Goal: Ask a question

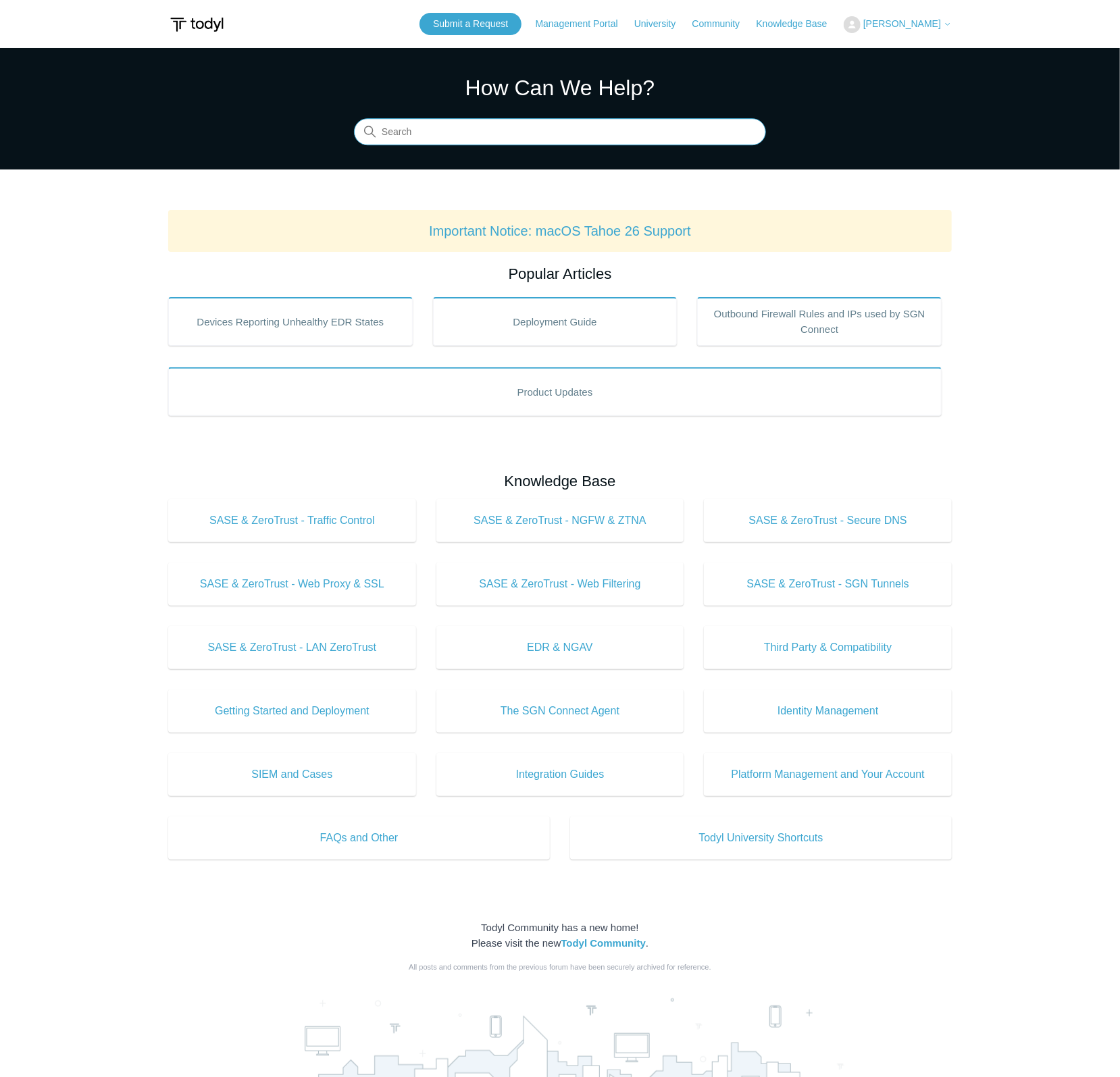
click at [626, 132] on input "Search" at bounding box center [560, 132] width 412 height 27
paste input ".mobileconfig"
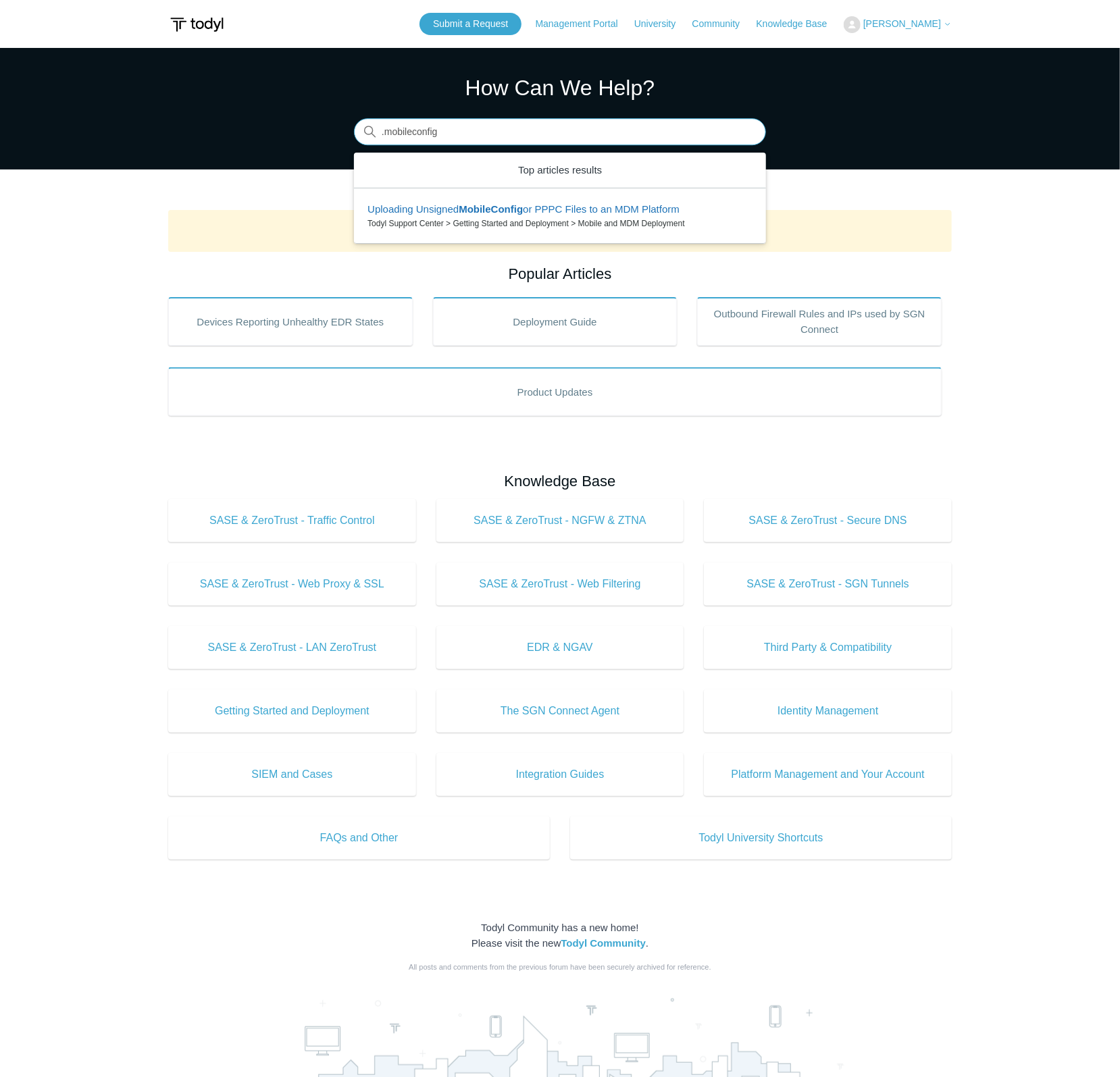
type input ".mobileconfig"
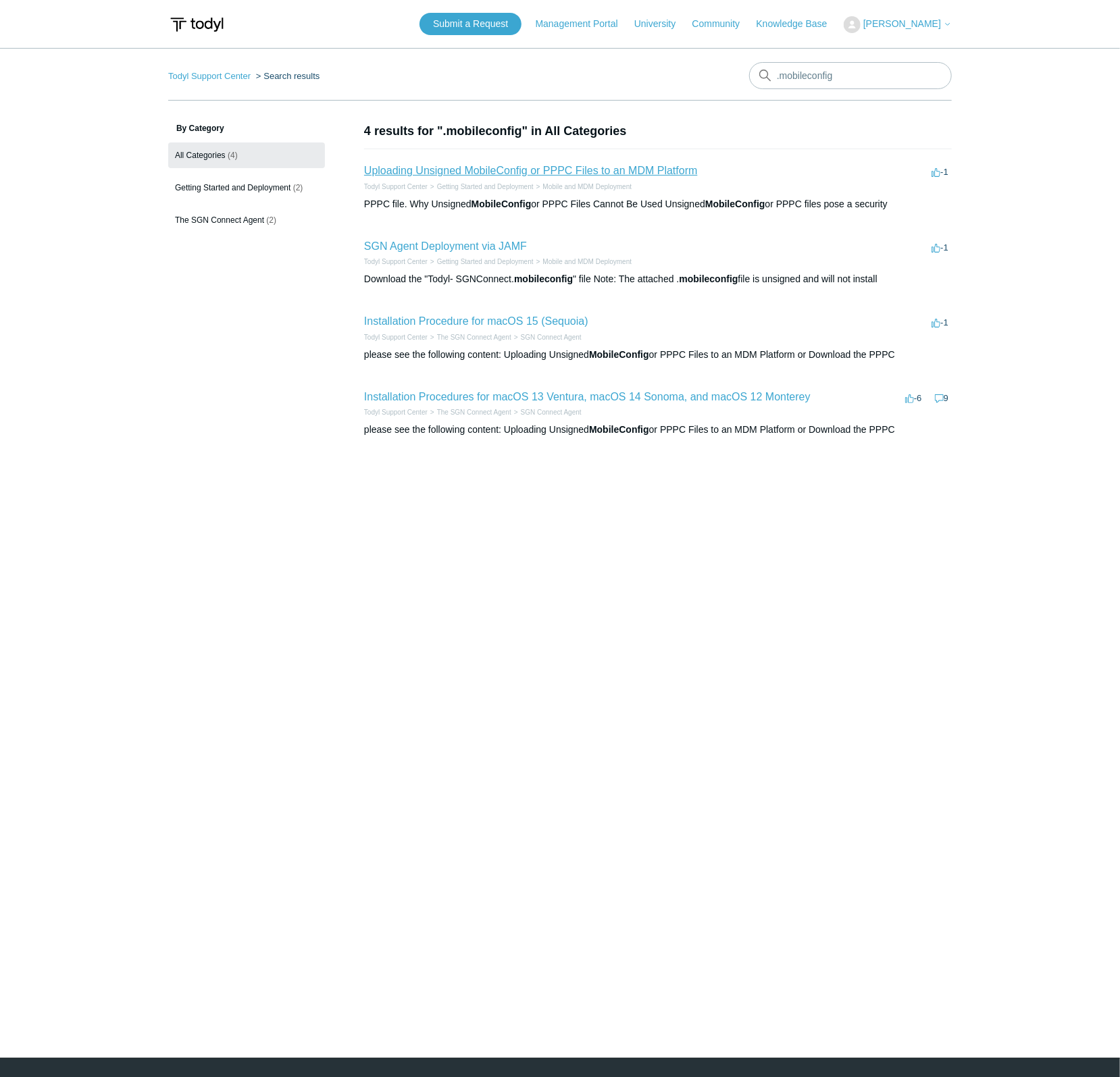
click at [616, 168] on link "Uploading Unsigned MobileConfig or PPPC Files to an MDM Platform" at bounding box center [531, 170] width 334 height 11
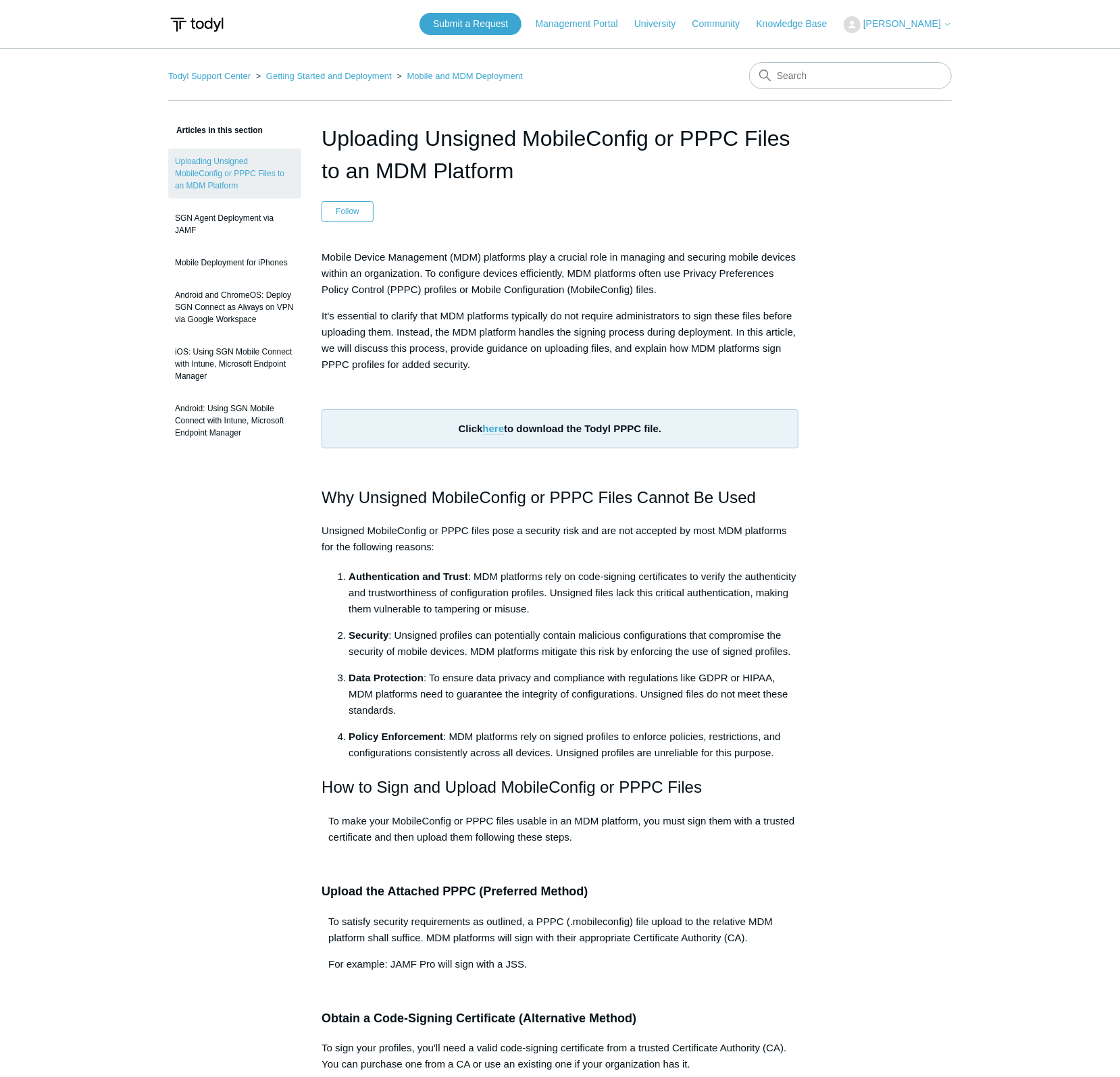
click at [492, 427] on link "here" at bounding box center [493, 429] width 22 height 12
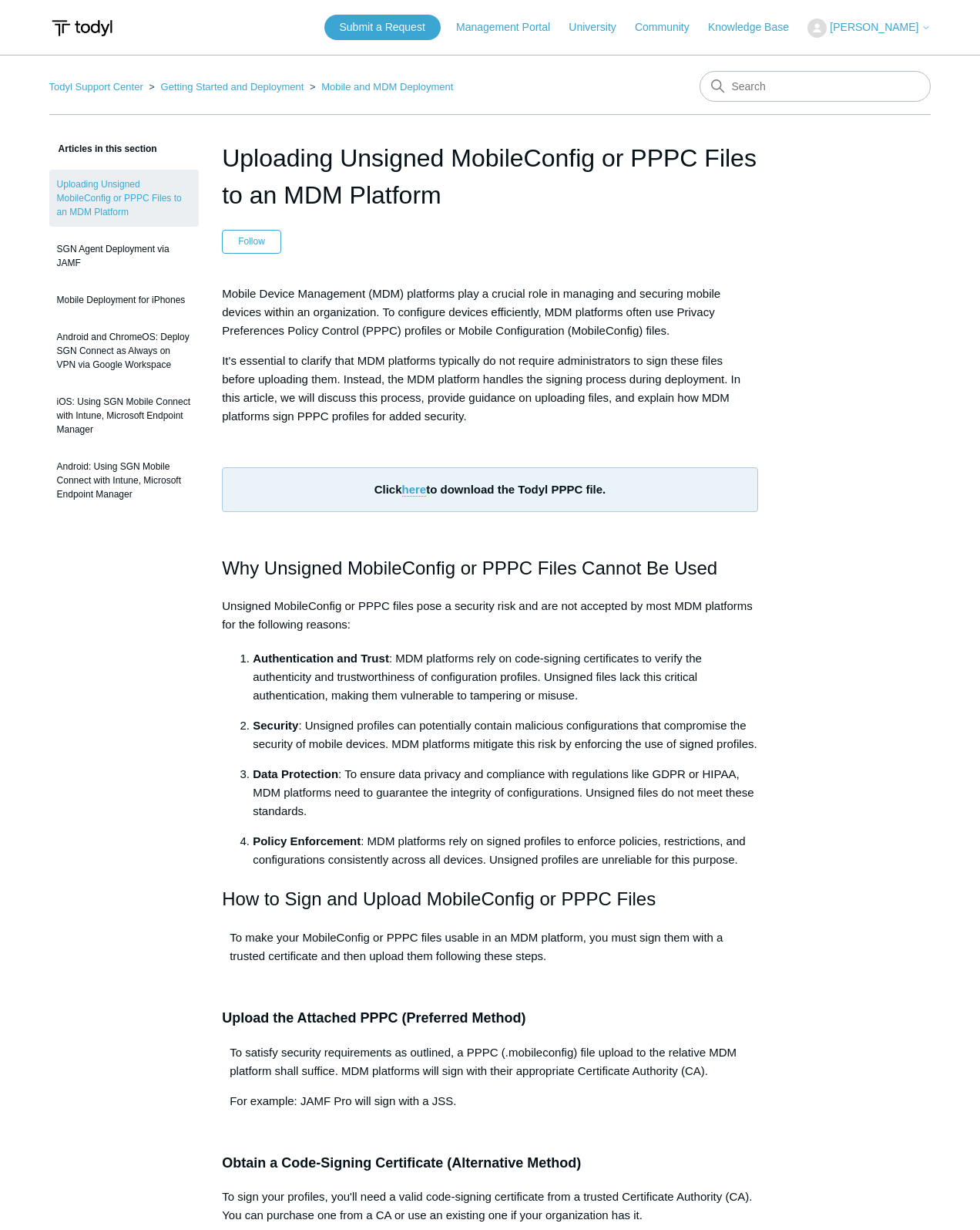
click at [645, 629] on p "Unsigned MobileConfig or PPPC files pose a security risk and are not accepted b…" at bounding box center [490, 615] width 536 height 37
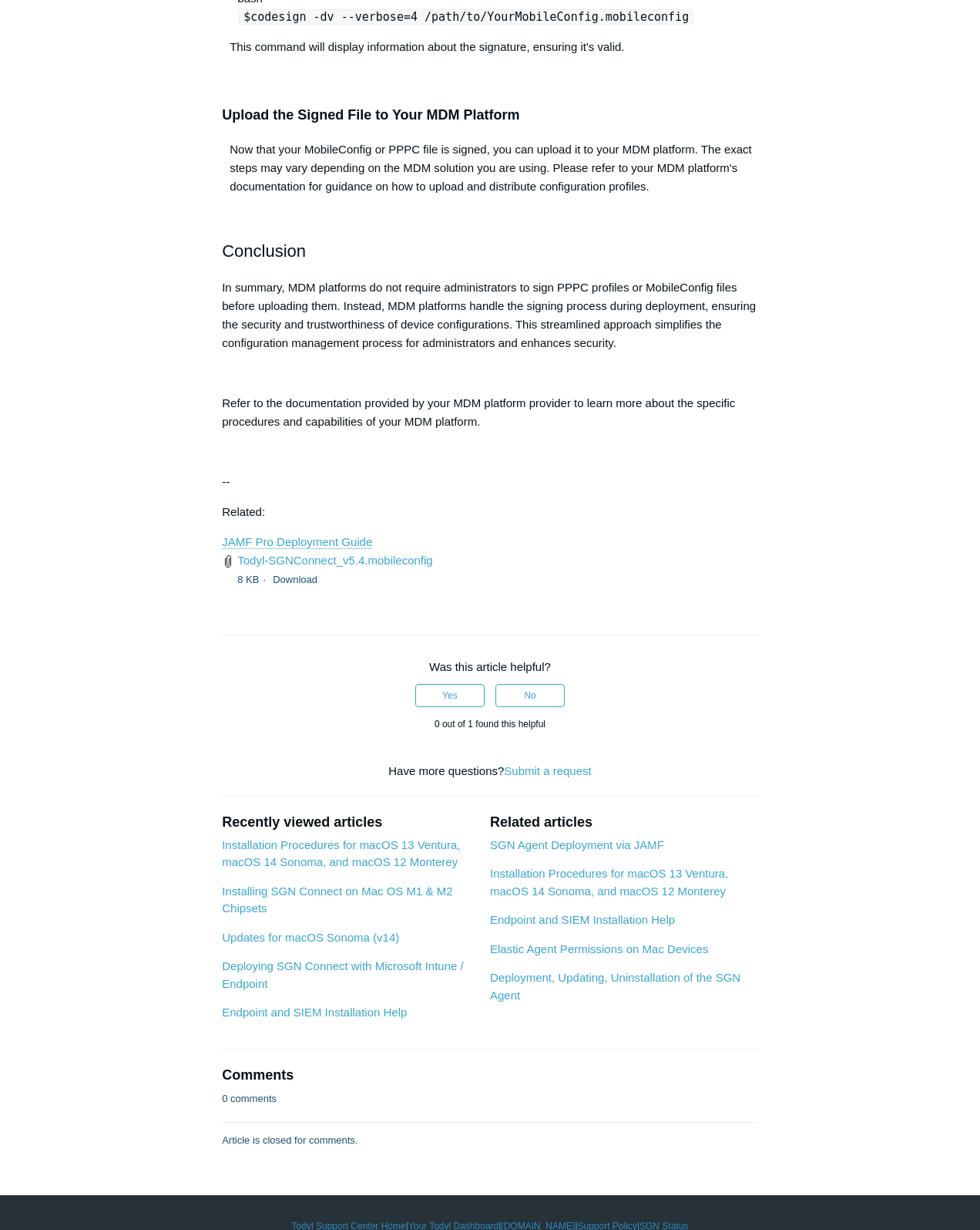
scroll to position [1567, 0]
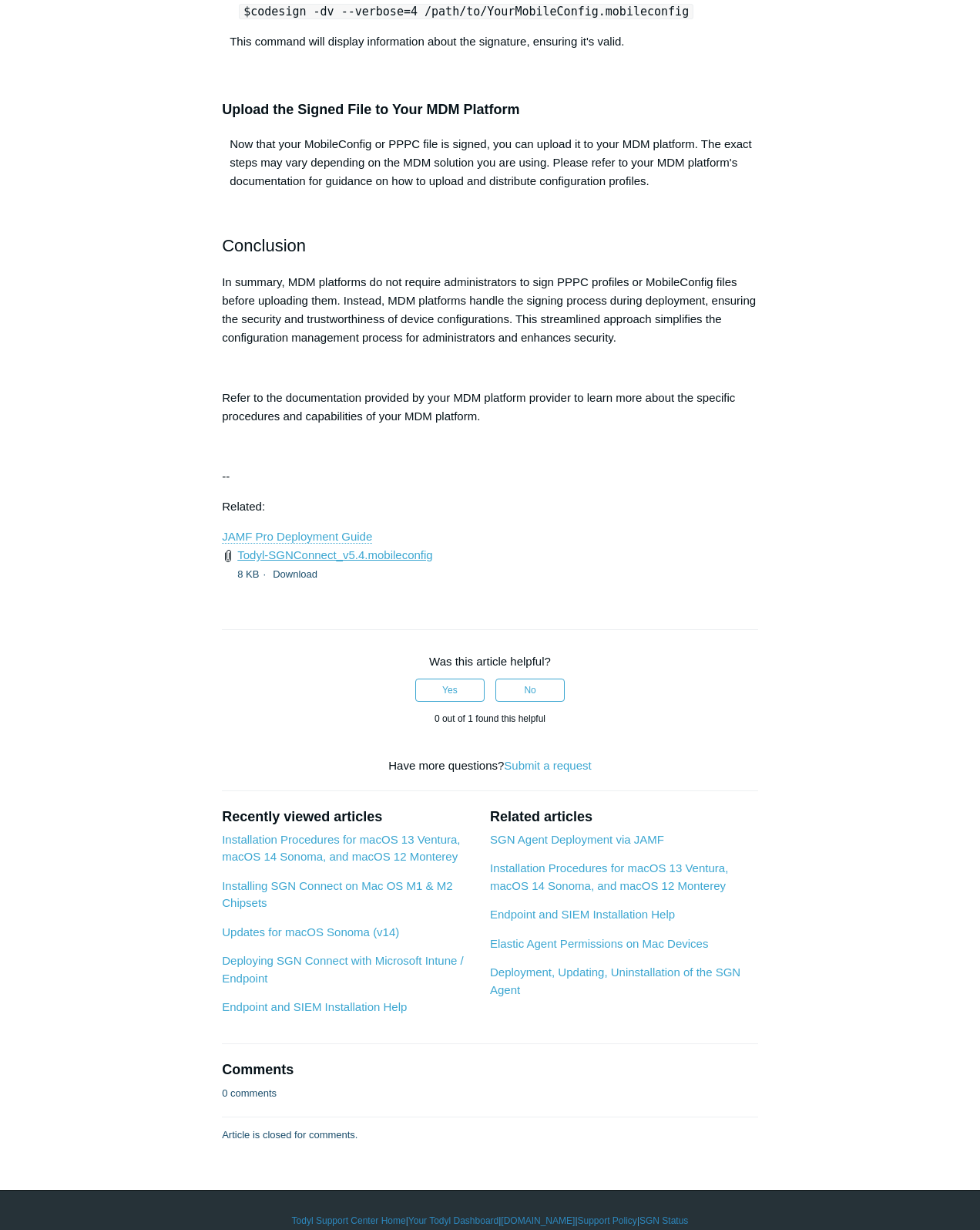
click at [414, 549] on link "Todyl-SGNConnect_v5.4.mobileconfig" at bounding box center [335, 555] width 195 height 13
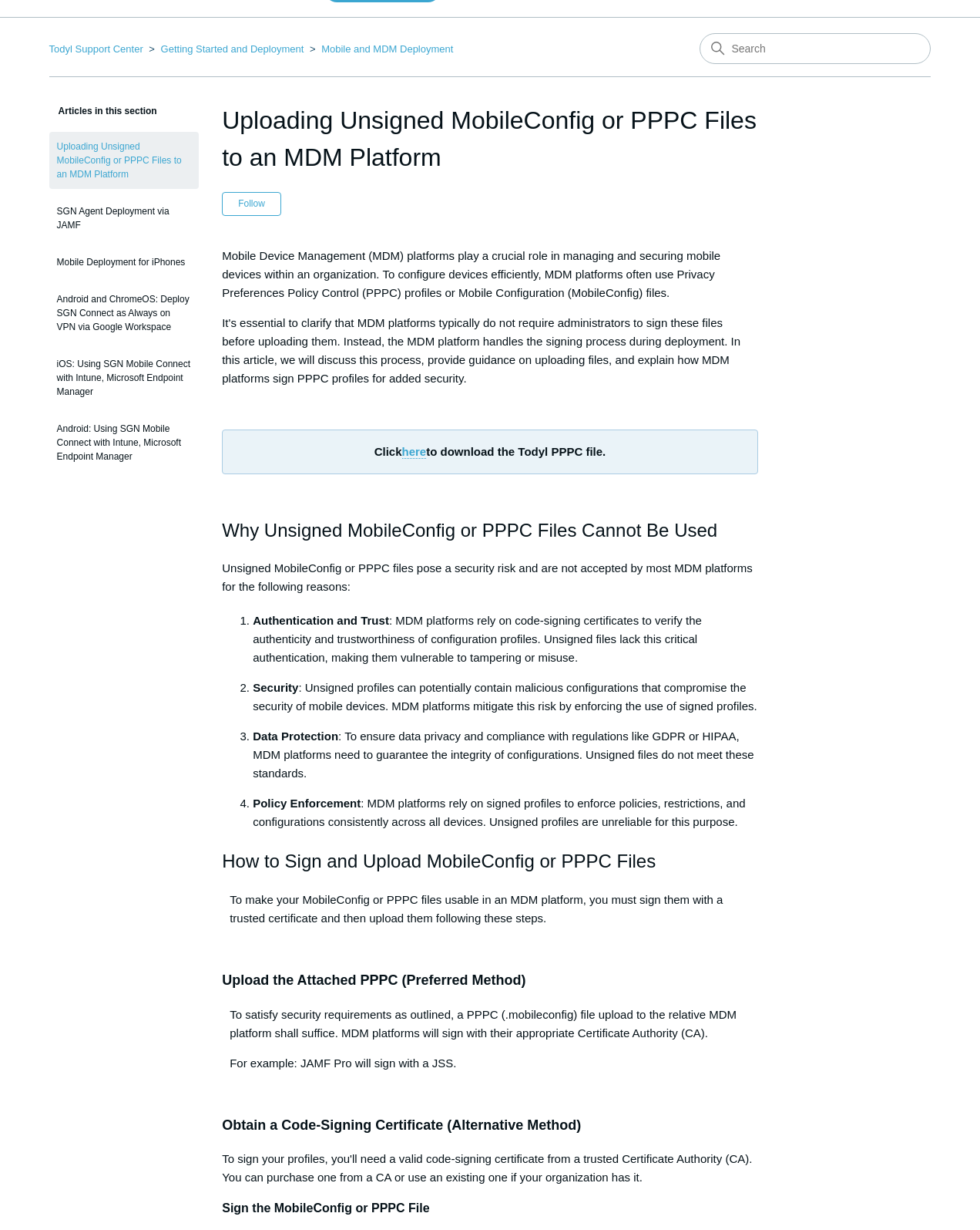
scroll to position [0, 0]
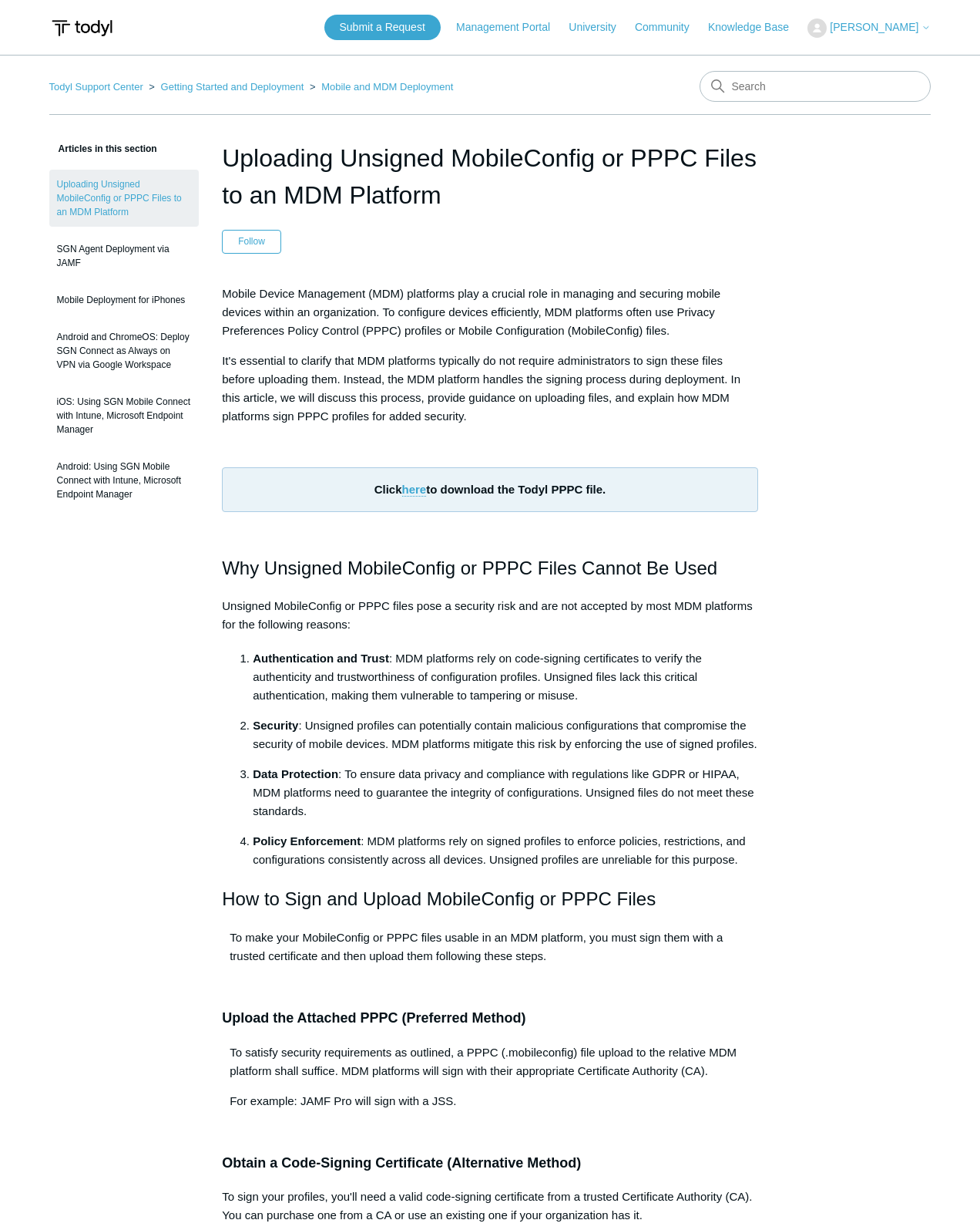
click at [744, 722] on p "Security : Unsigned profiles can potentially contain malicious configurations t…" at bounding box center [506, 734] width 506 height 37
drag, startPoint x: 542, startPoint y: 609, endPoint x: 442, endPoint y: 567, distance: 108.5
click at [542, 609] on p "Unsigned MobileConfig or PPPC files pose a security risk and are not accepted b…" at bounding box center [490, 615] width 536 height 37
click at [123, 245] on link "SGN Agent Deployment via JAMF" at bounding box center [124, 256] width 151 height 43
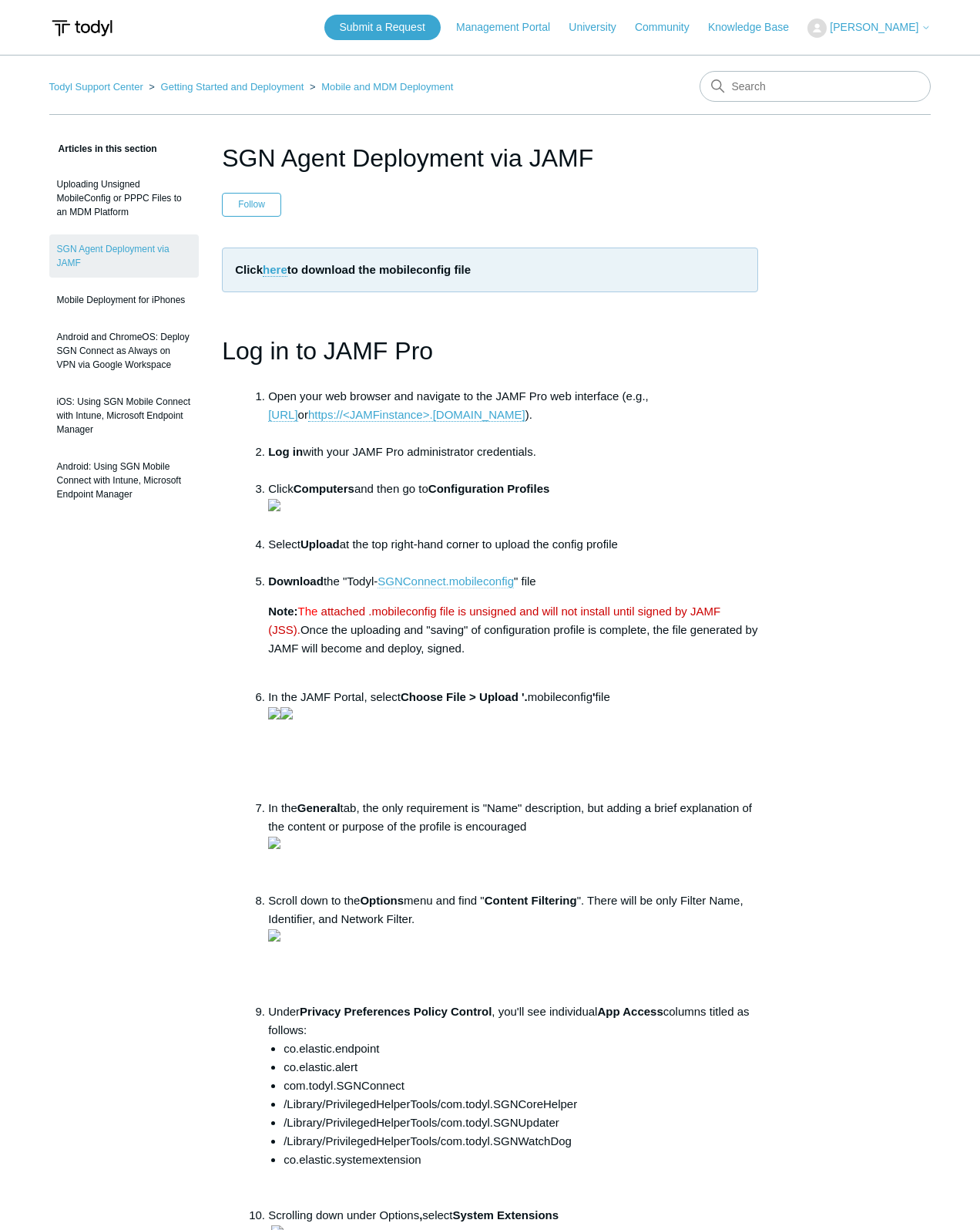
click at [436, 589] on link "SGNConnect.mobileconfig" at bounding box center [446, 581] width 136 height 14
click at [480, 589] on link "SGNConnect.mobileconfig" at bounding box center [446, 581] width 136 height 14
click at [885, 17] on div "Submit a Request Management Portal University Community Knowledge Base Krishan …" at bounding box center [628, 27] width 607 height 26
click at [890, 30] on span "[PERSON_NAME]" at bounding box center [874, 26] width 89 height 12
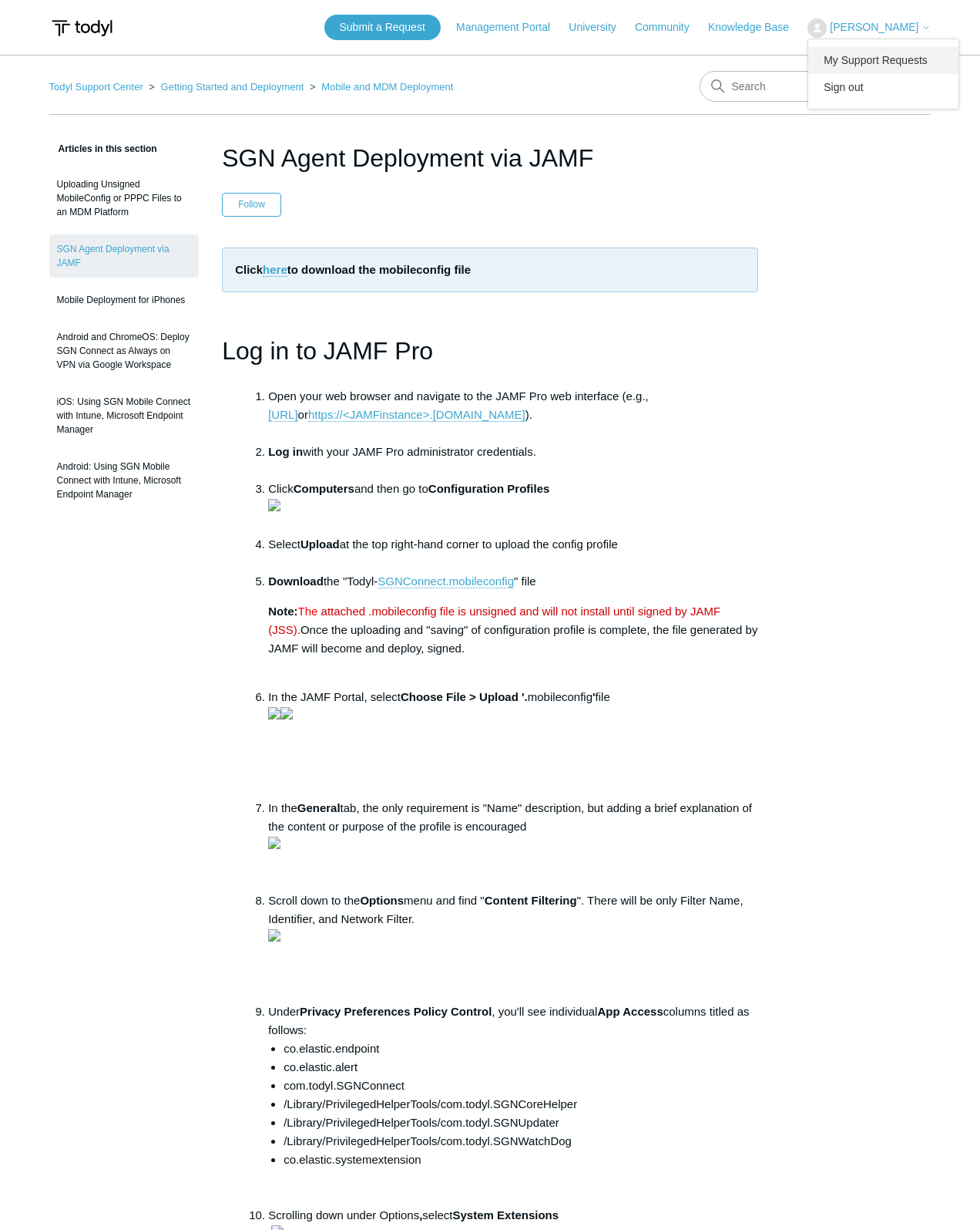
click at [887, 66] on link "My Support Requests" at bounding box center [884, 60] width 151 height 27
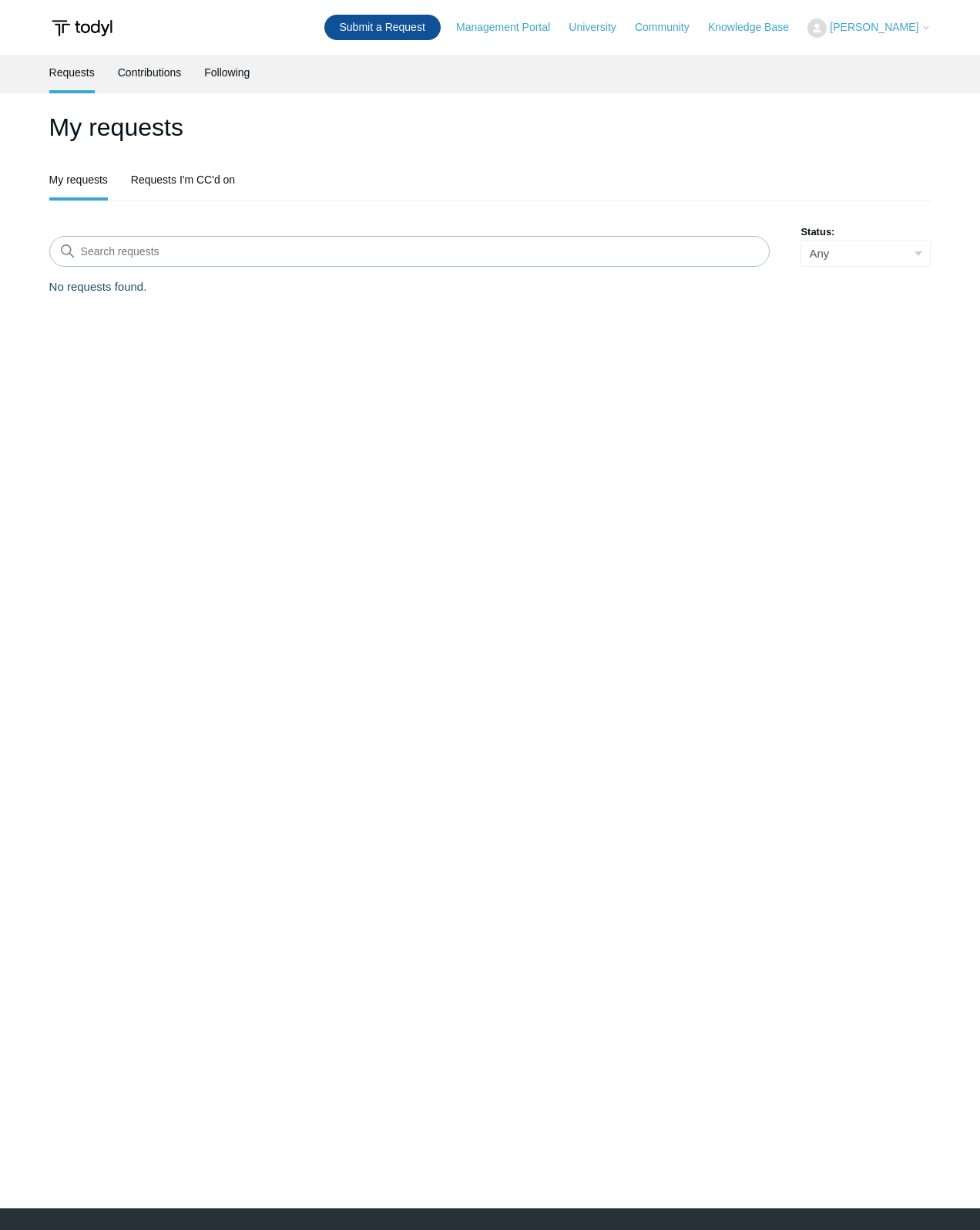
click at [408, 30] on link "Submit a Request" at bounding box center [382, 27] width 117 height 26
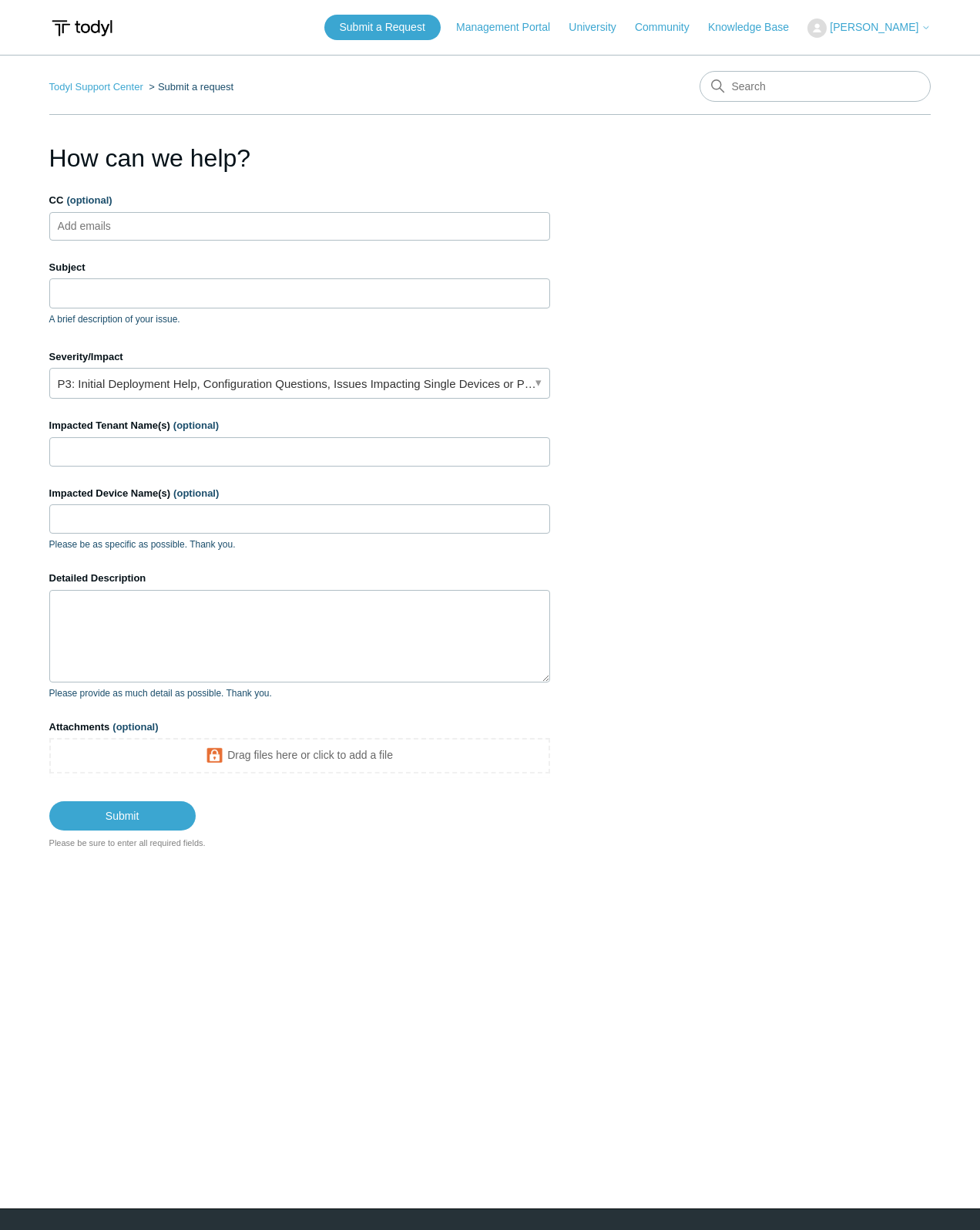
click at [162, 227] on ul "Add emails" at bounding box center [300, 226] width 501 height 28
click at [124, 282] on input "Subject" at bounding box center [300, 293] width 501 height 29
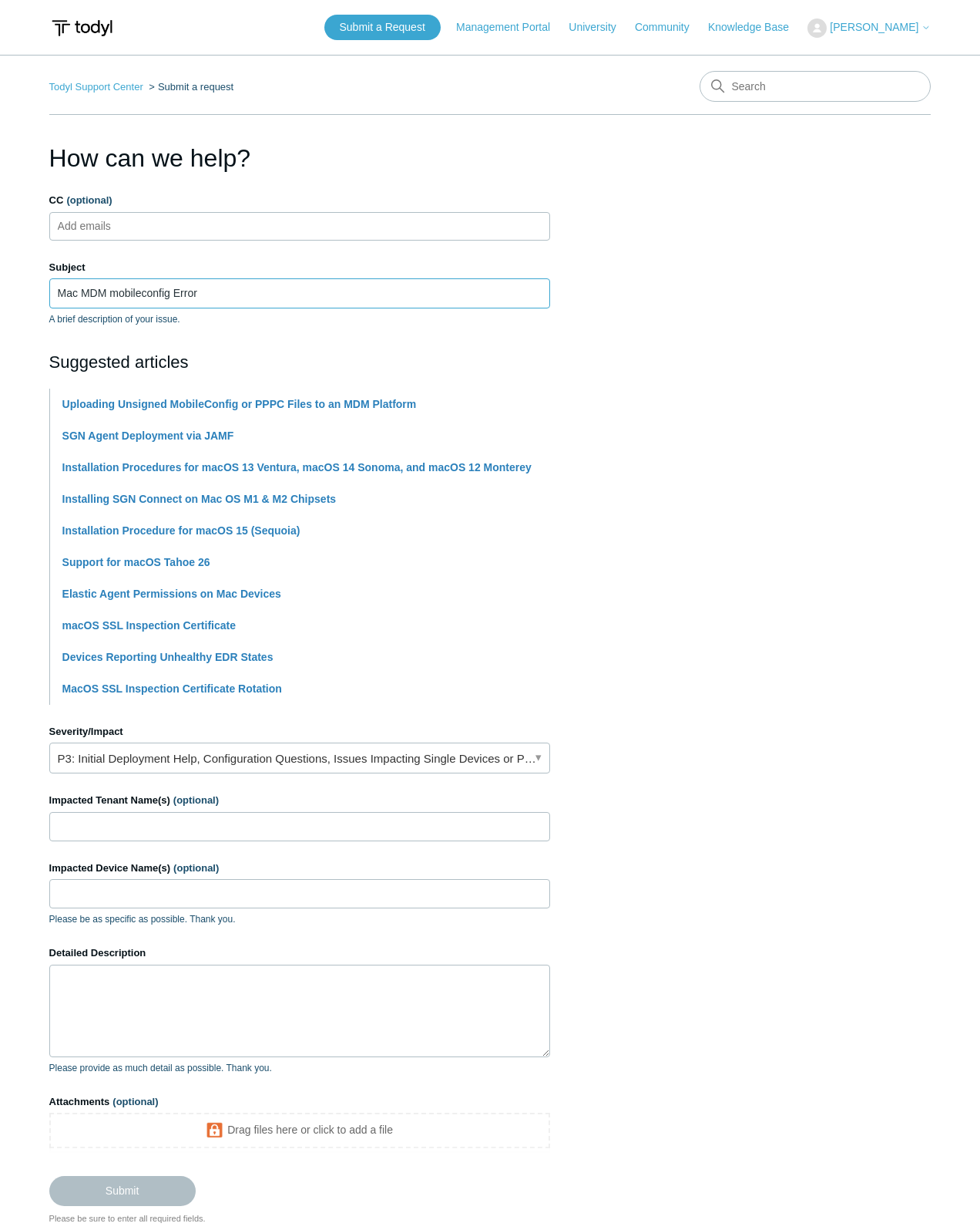
type input "Mac MDM mobileconfig Error"
click at [270, 824] on input "Impacted Tenant Name(s) (optional)" at bounding box center [300, 826] width 501 height 29
click at [700, 479] on section "How can we help? CC (optional) Add emails Subject Mac MDM mobileconfig Error A …" at bounding box center [490, 682] width 883 height 1085
click at [143, 825] on input "Source" at bounding box center [300, 826] width 501 height 29
type input "Source"
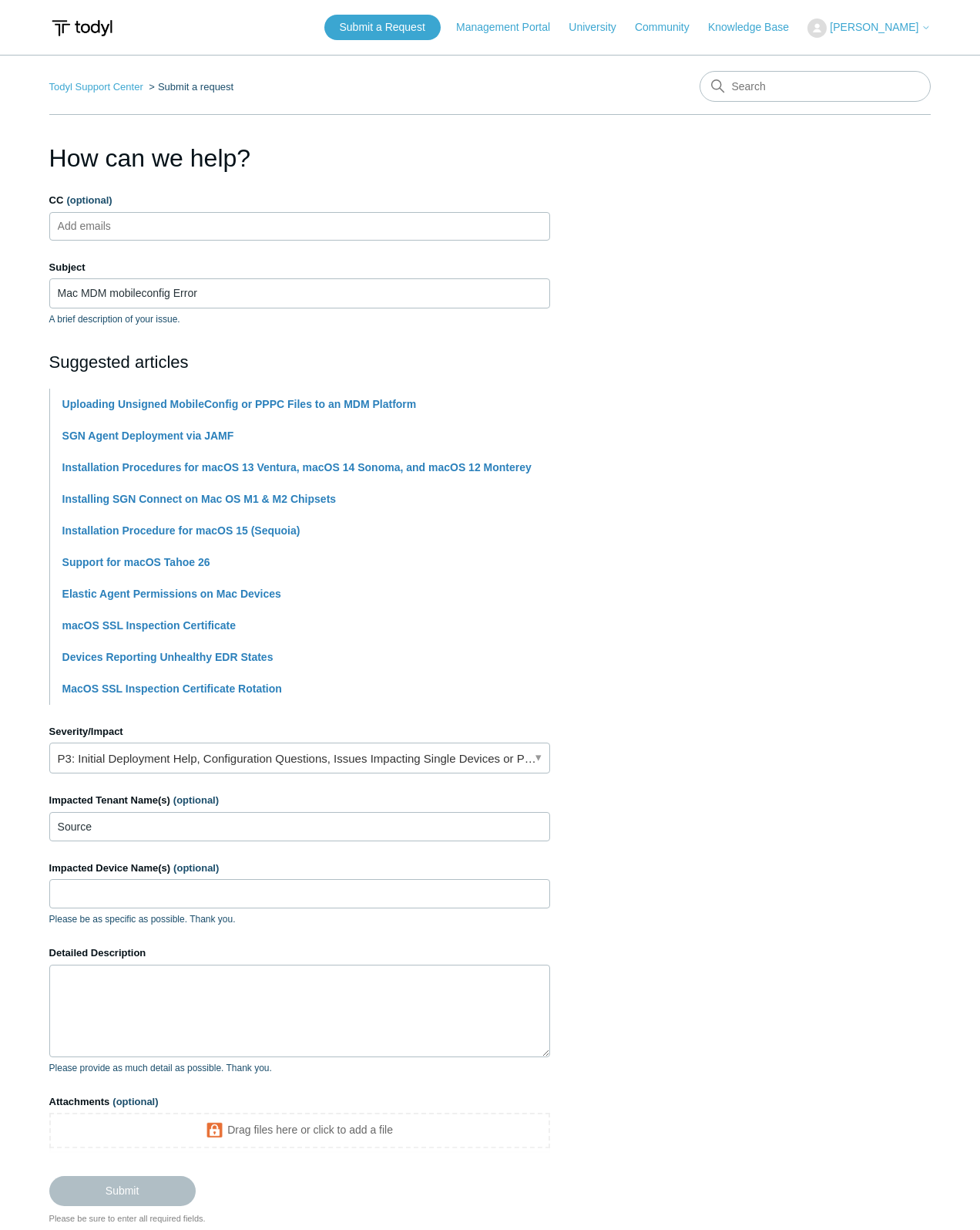
click at [151, 228] on ul "Add emails" at bounding box center [300, 226] width 501 height 28
type input "krishan@rclick.com"
click at [192, 247] on form "CC (optional) krishan@rclick.com Subject Mac MDM mobileconfig Error A brief des…" at bounding box center [300, 698] width 501 height 1013
click at [194, 823] on input "Source" at bounding box center [300, 826] width 501 height 29
type input "Source One Spares"
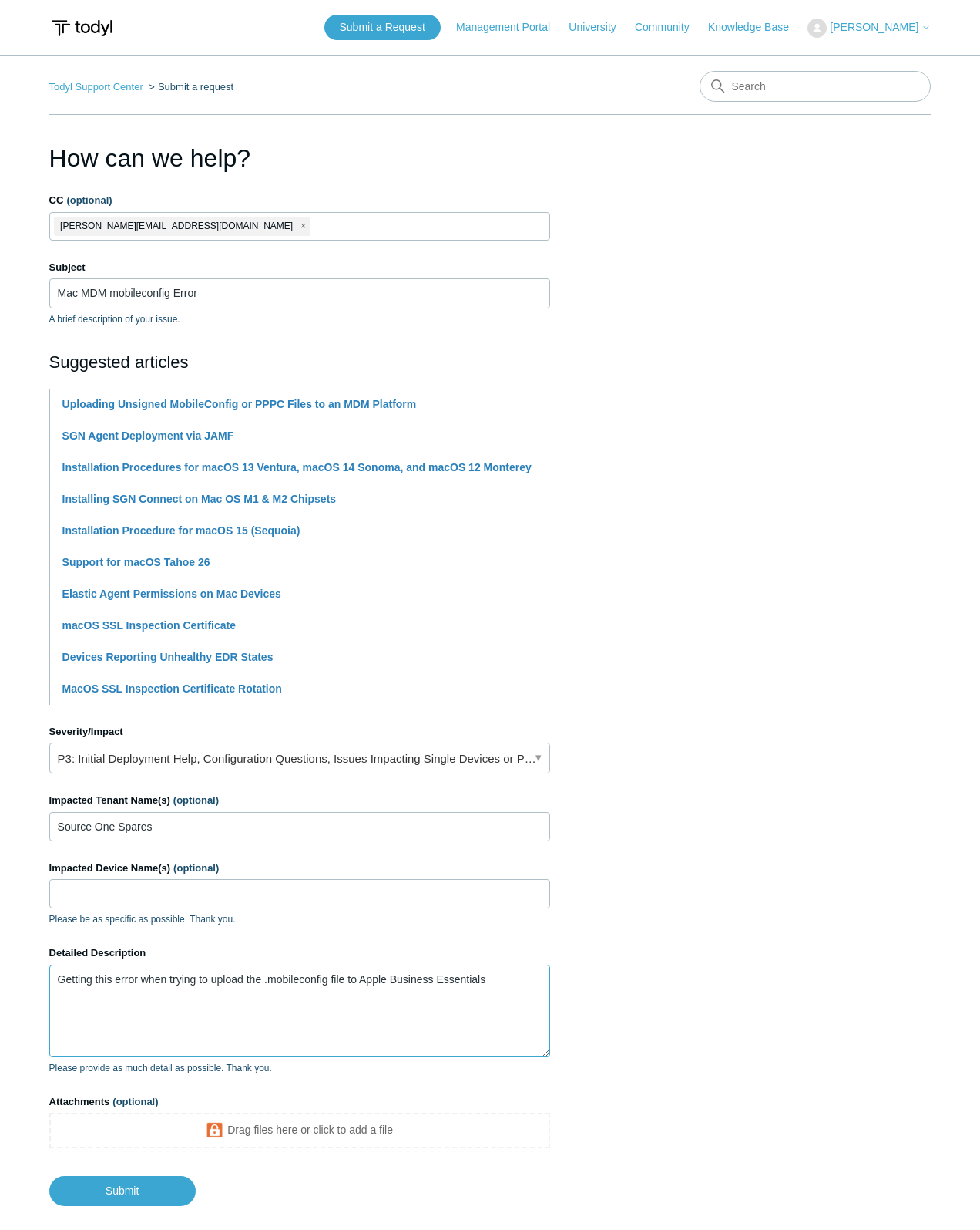
click at [145, 1004] on textarea "Getting this error when trying to upload the .mobileconfig file to Apple Busine…" at bounding box center [300, 1010] width 501 height 93
paste textarea "Issues were found in some of your payloads. Make changes and re-upload your fil…"
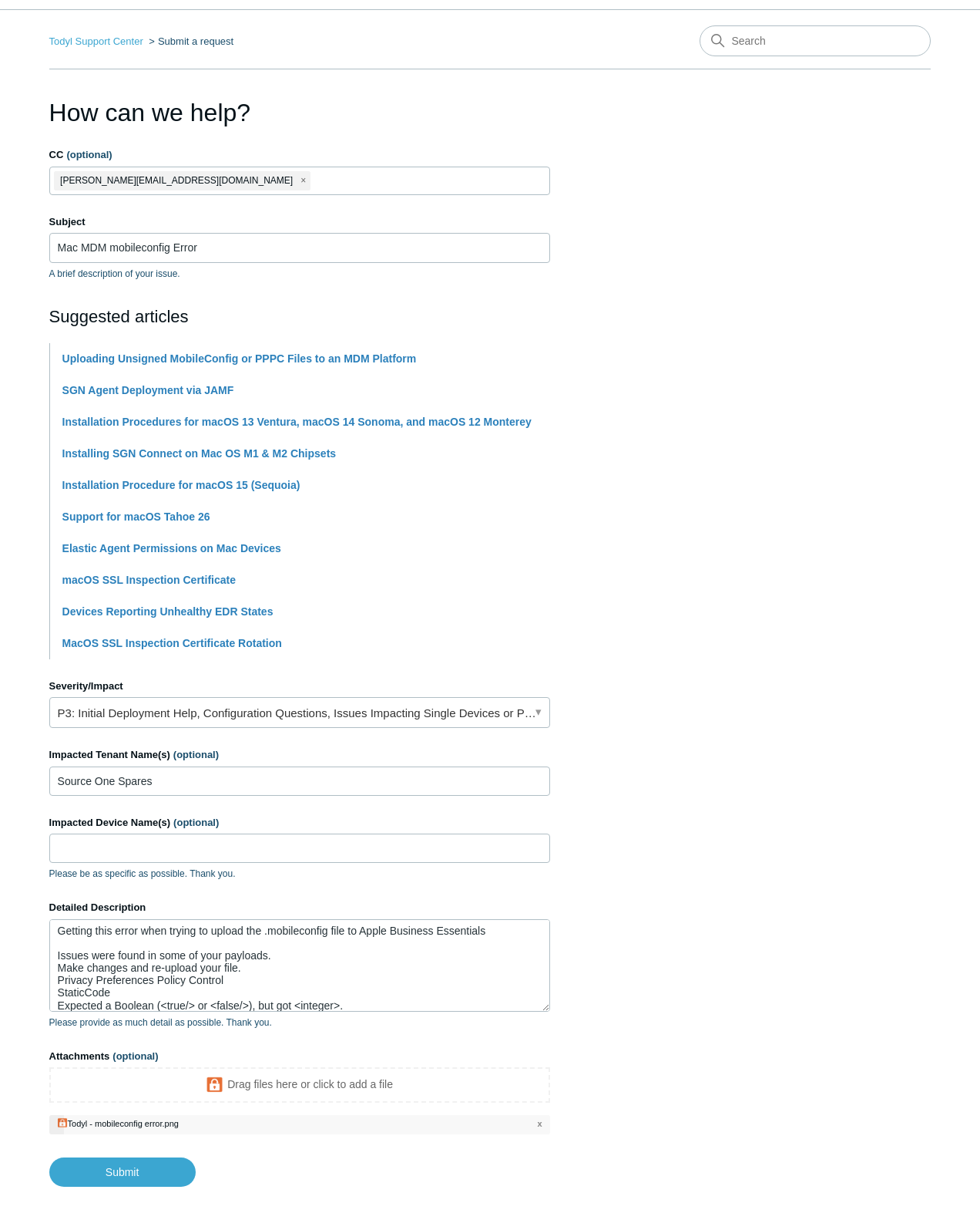
scroll to position [108, 0]
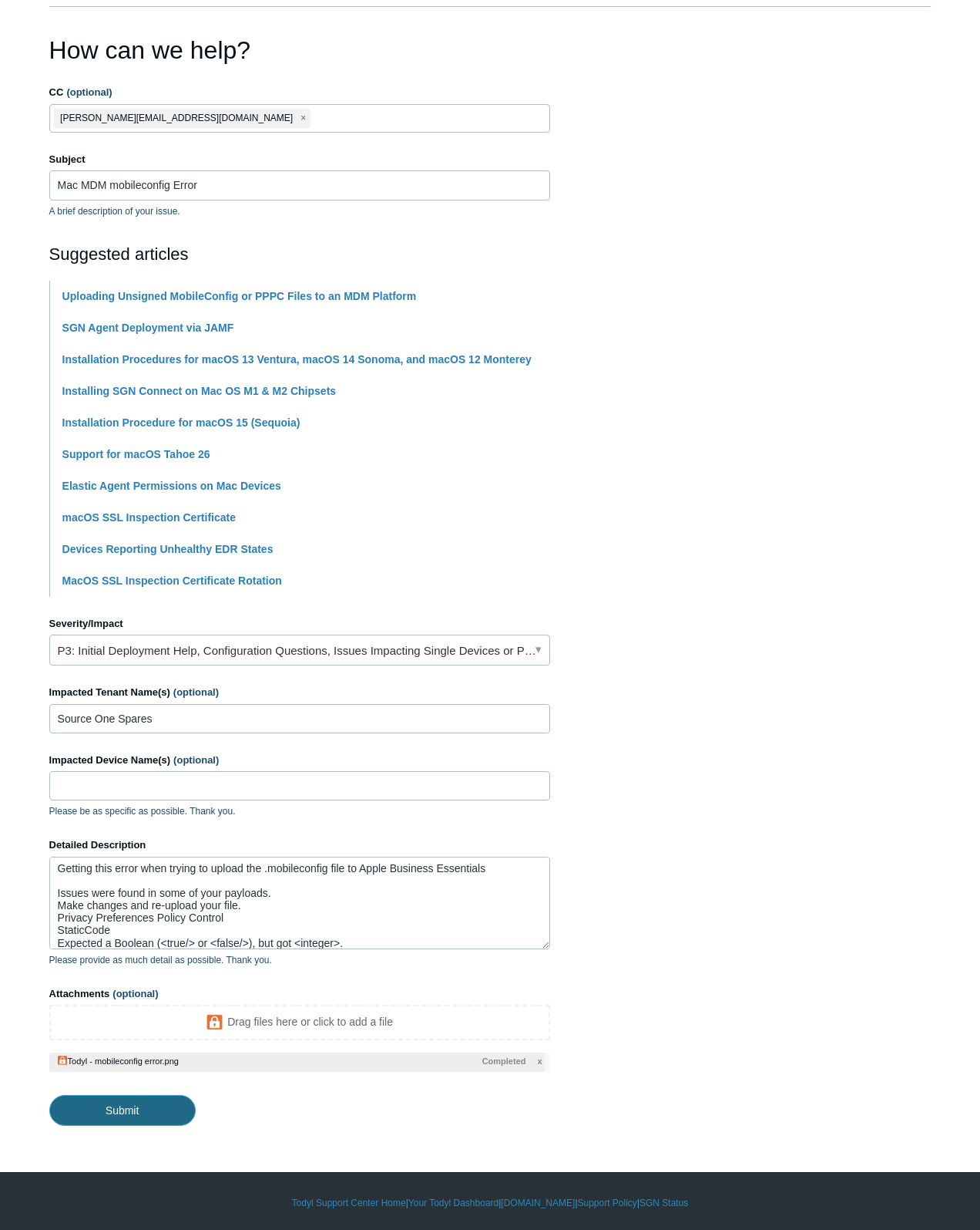
click at [116, 1105] on input "Submit" at bounding box center [123, 1110] width 146 height 31
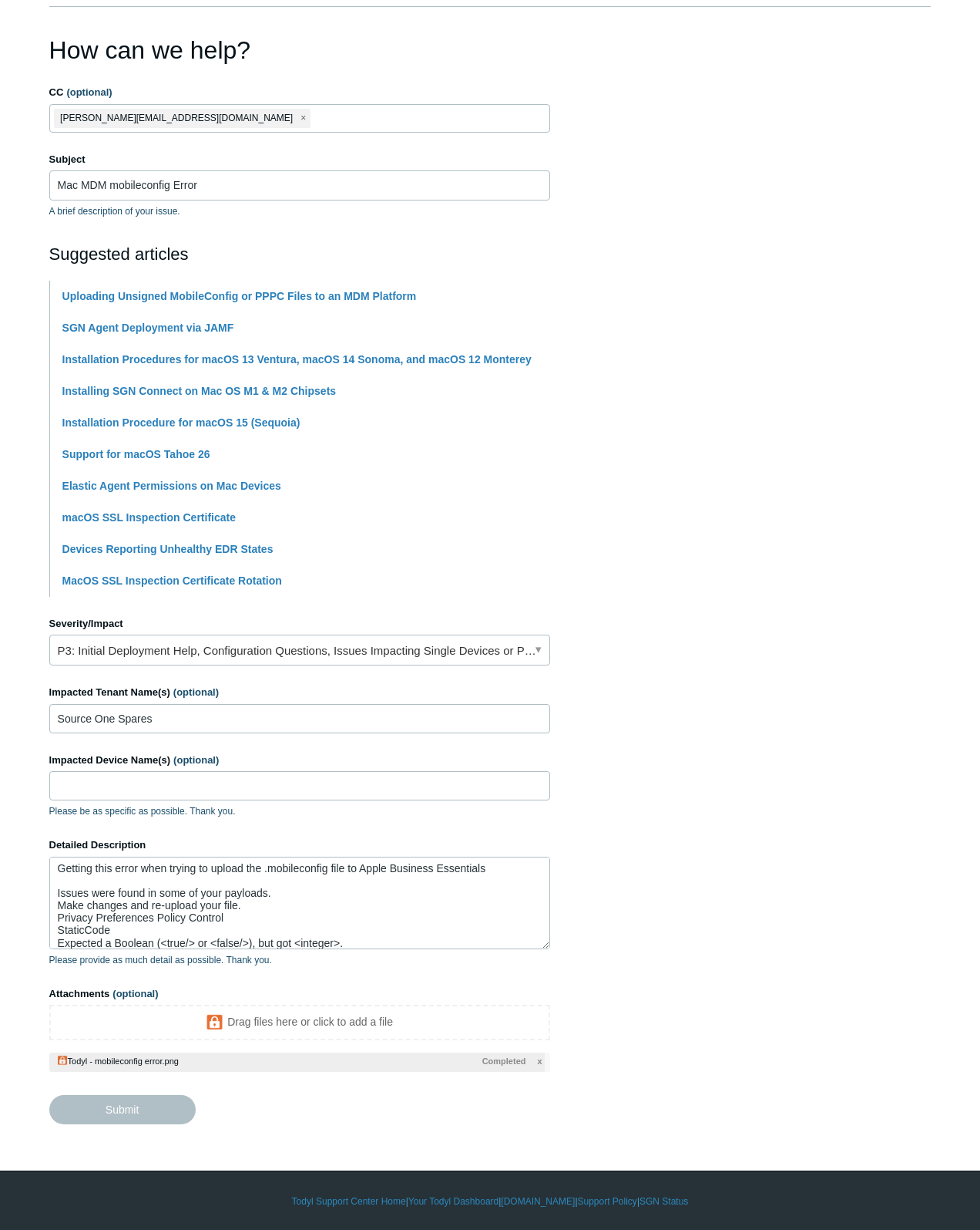
type textarea "Getting this error when trying to upload the .mobileconfig file to Apple Busine…"
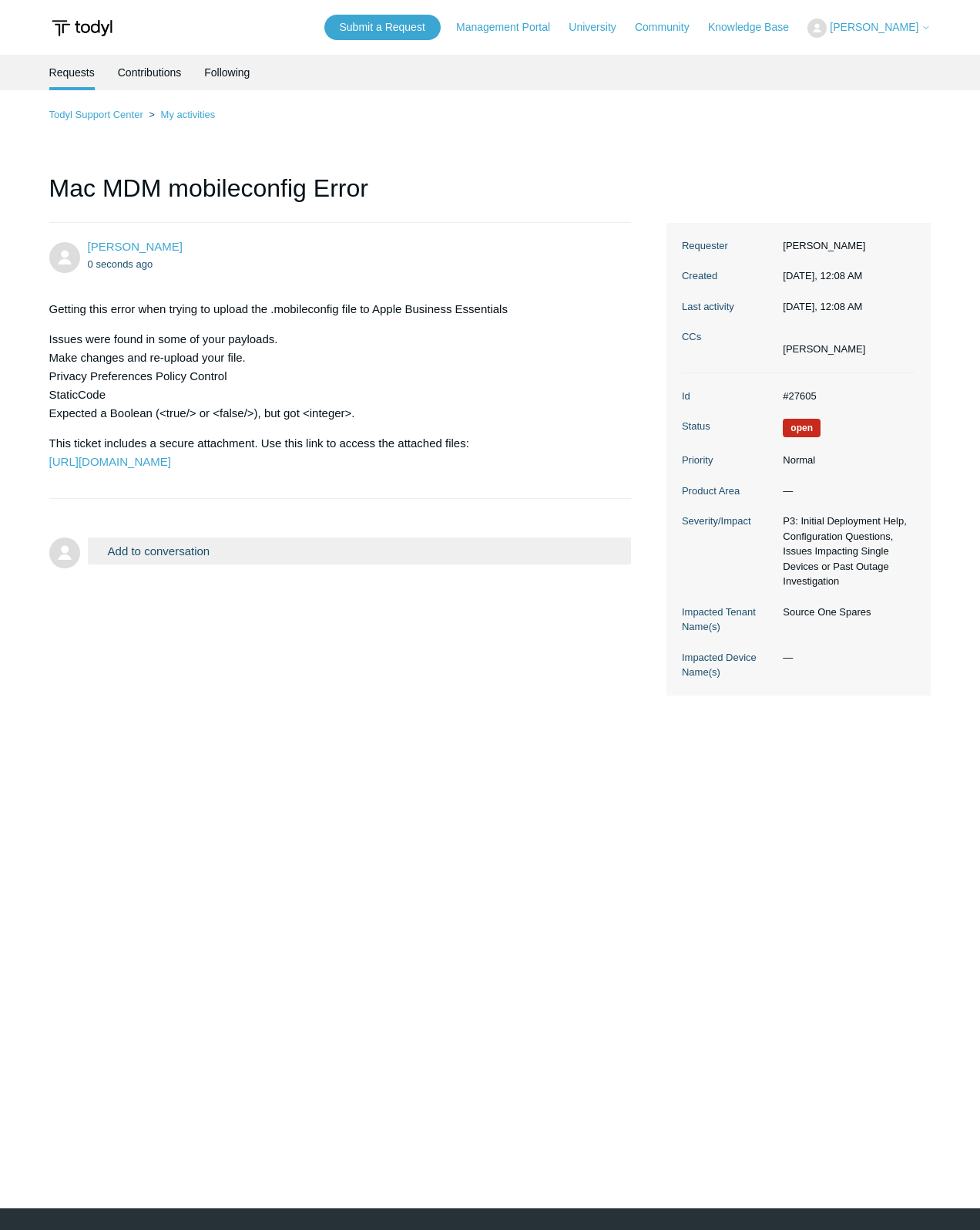
click at [272, 33] on header "Submit a Request Management Portal University Community Knowledge Base [PERSON_…" at bounding box center [490, 27] width 883 height 55
click at [158, 565] on button "Add to conversation" at bounding box center [359, 551] width 544 height 27
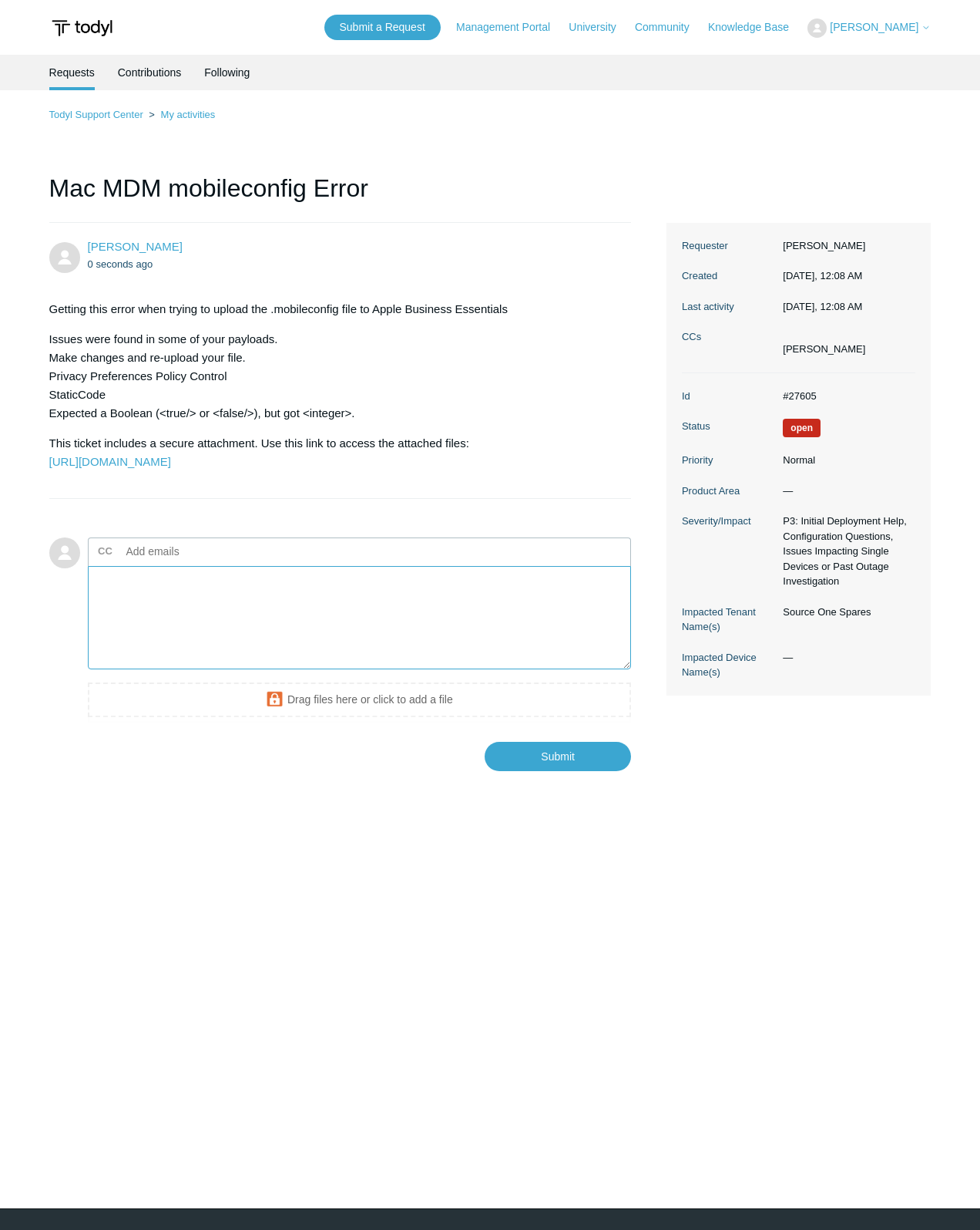
click at [185, 635] on textarea "Add your reply" at bounding box center [359, 618] width 544 height 104
click at [188, 563] on input "text" at bounding box center [203, 551] width 166 height 23
type input "krishan@rclick.com"
click at [192, 627] on textarea "Add your reply" at bounding box center [359, 618] width 544 height 104
click at [190, 670] on textarea "This config uploaded however it has a conflict with Threatlocker. I will not us…" at bounding box center [359, 618] width 544 height 104
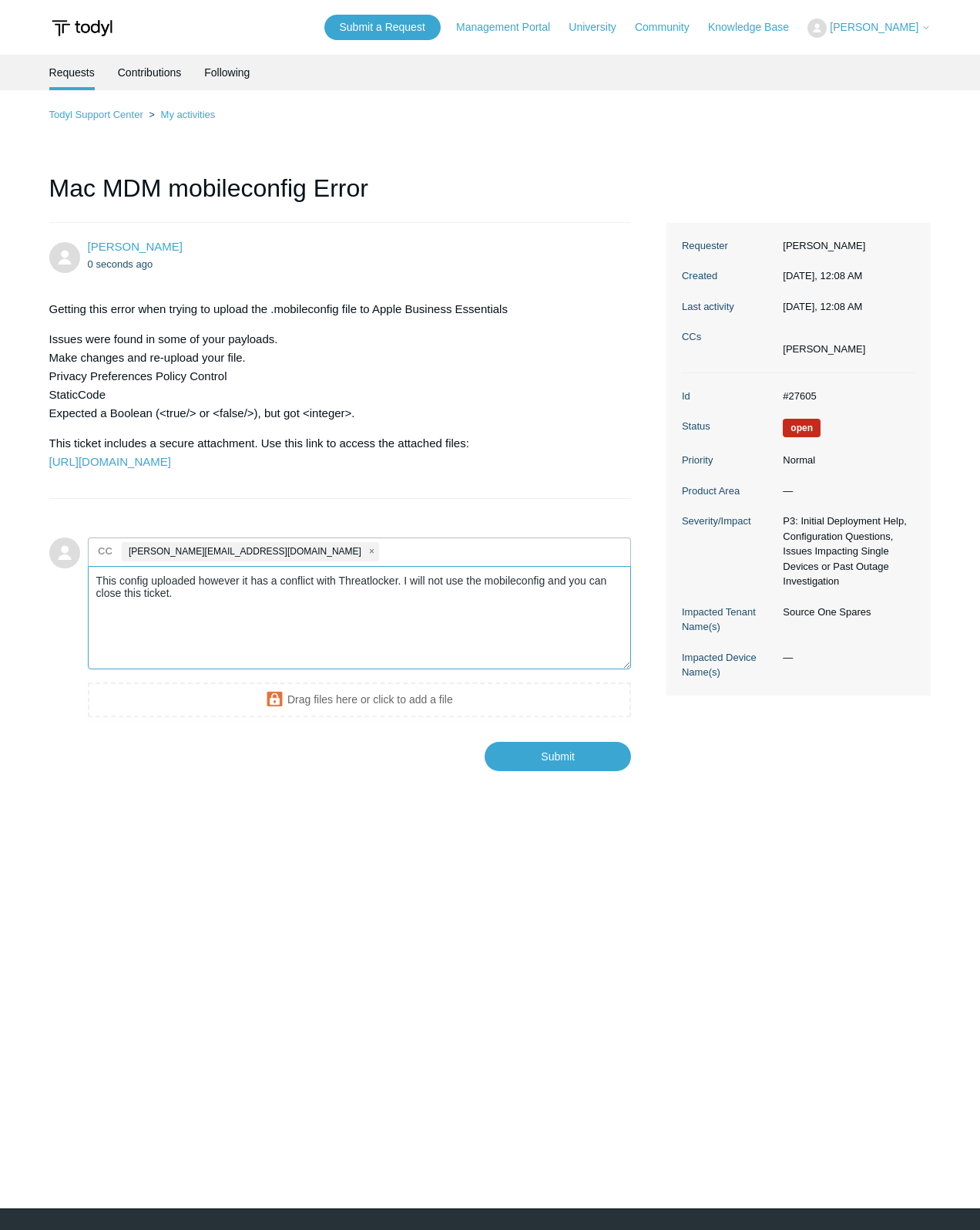
paste textarea "<?xml version="1.0" encoding="UTF-8"?> <!DOCTYPE plist PUBLIC "-//Apple//DTD PL…"
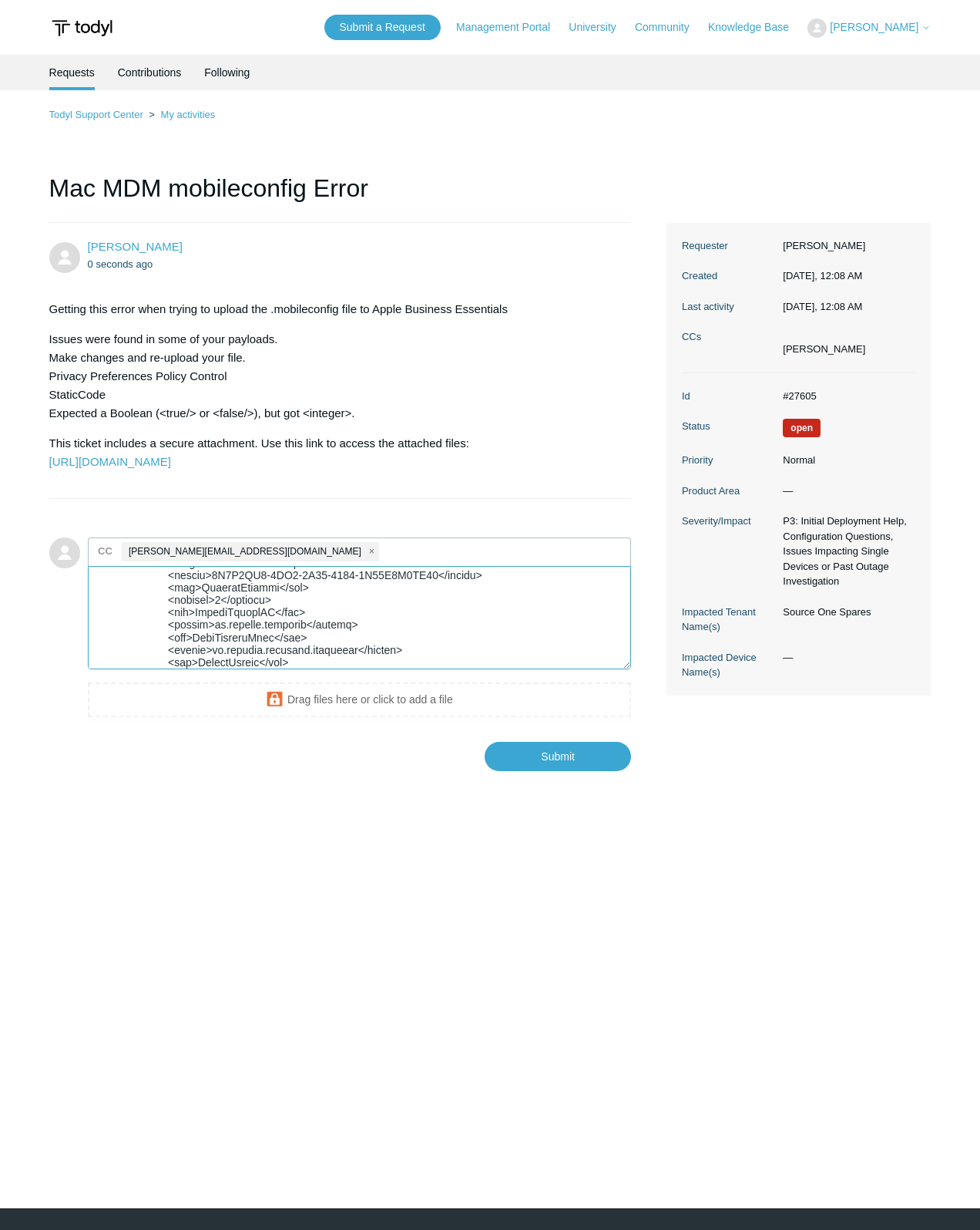
scroll to position [2730, 0]
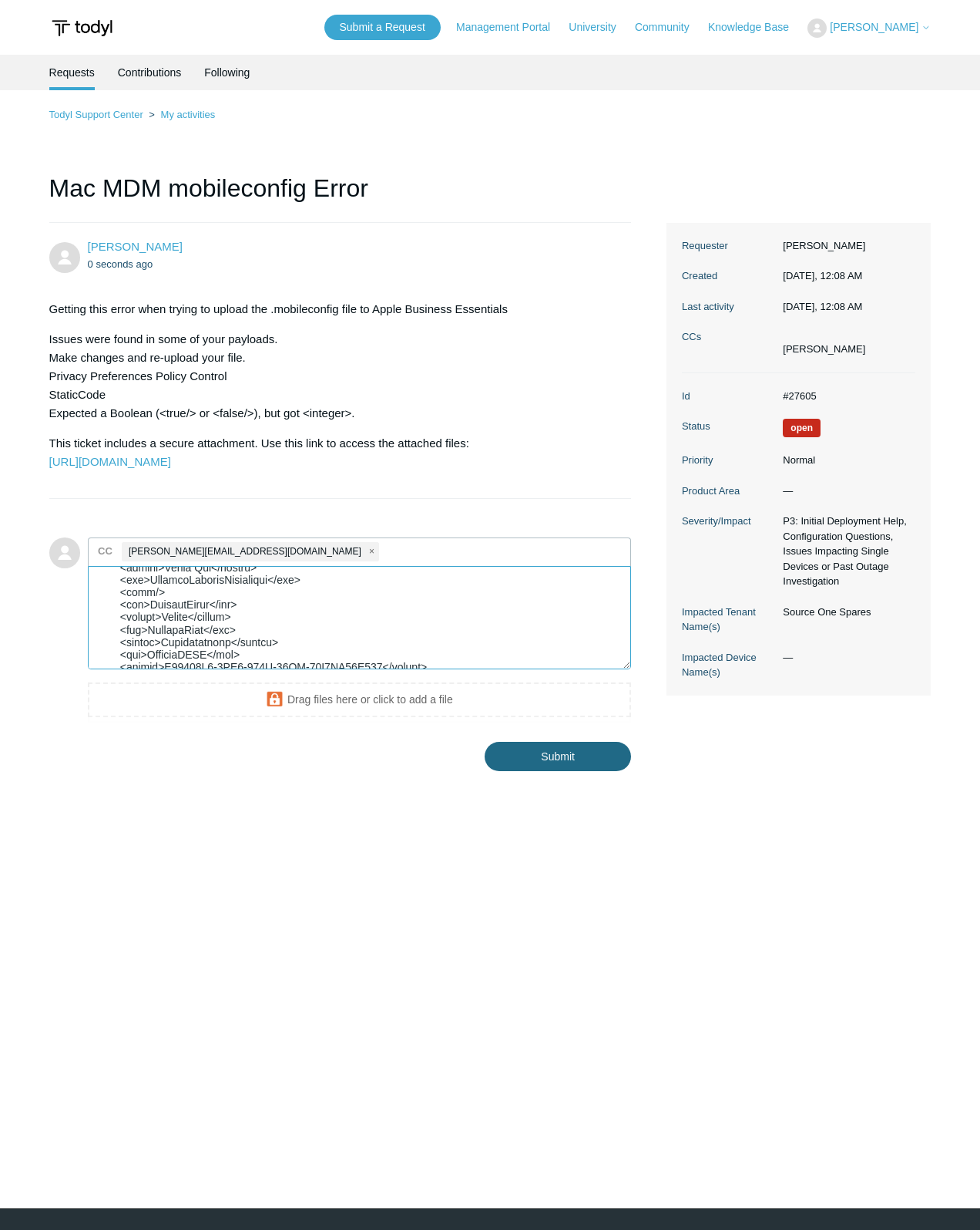
type textarea "This config uploaded however it has a conflict with Threatlocker. I will not us…"
click at [584, 773] on input "Submit" at bounding box center [558, 757] width 146 height 31
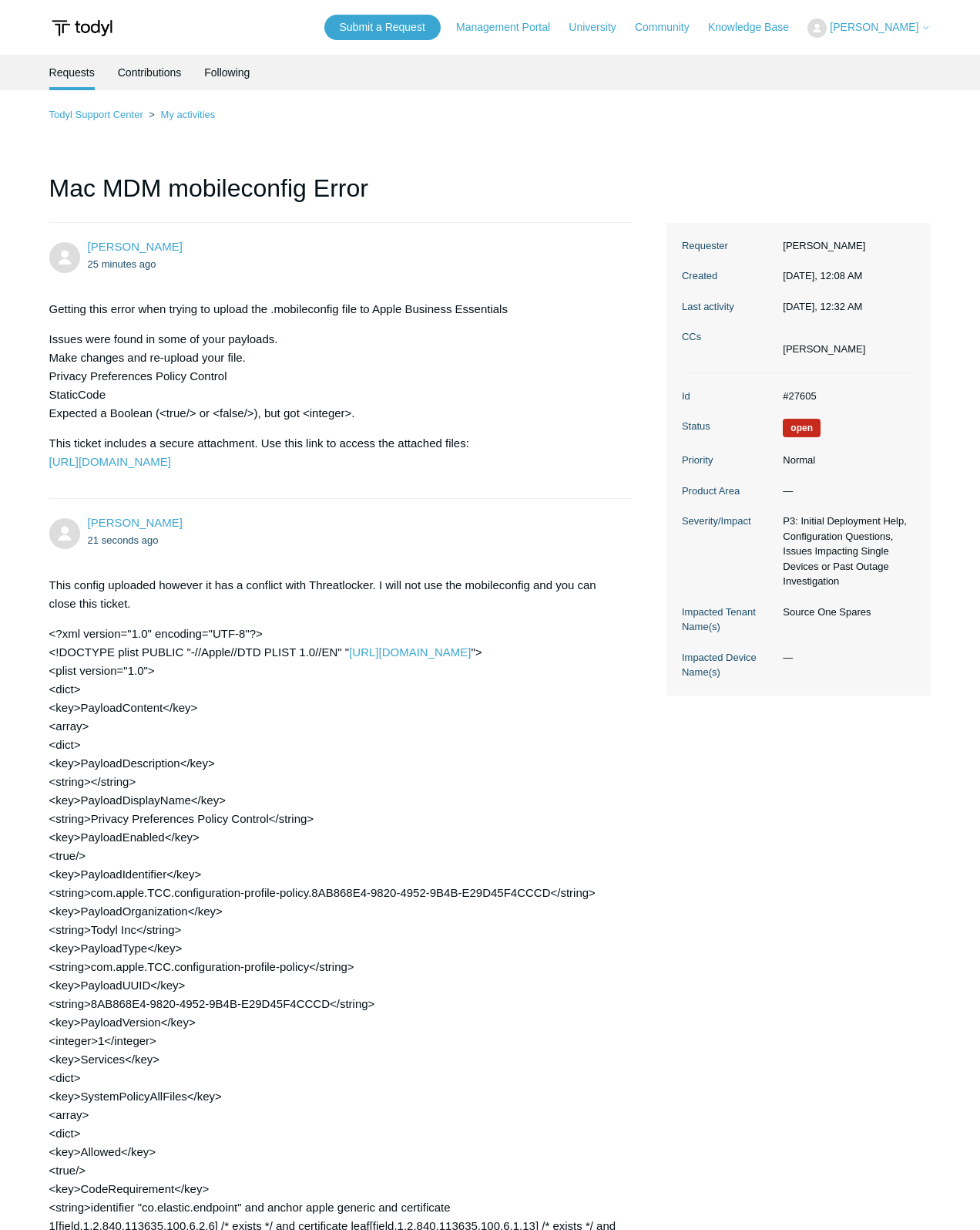
click at [475, 187] on h1 "Mac MDM mobileconfig Error" at bounding box center [341, 196] width 582 height 53
